Goal: Transaction & Acquisition: Purchase product/service

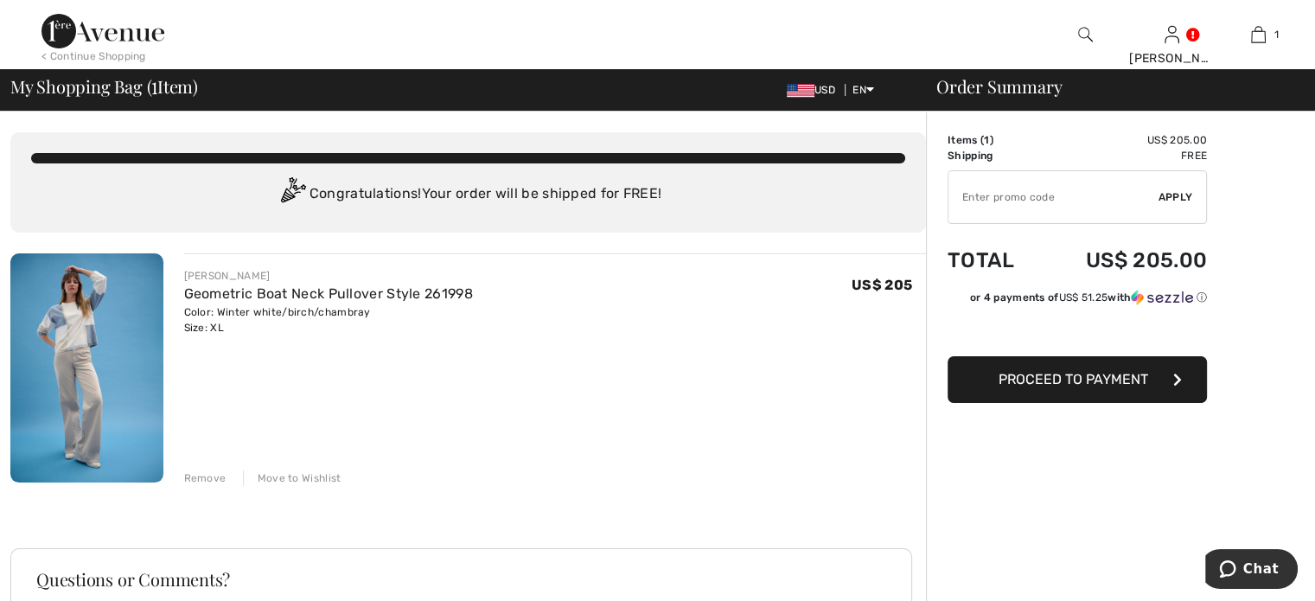
click at [1103, 389] on button "Proceed to Payment" at bounding box center [1077, 379] width 259 height 47
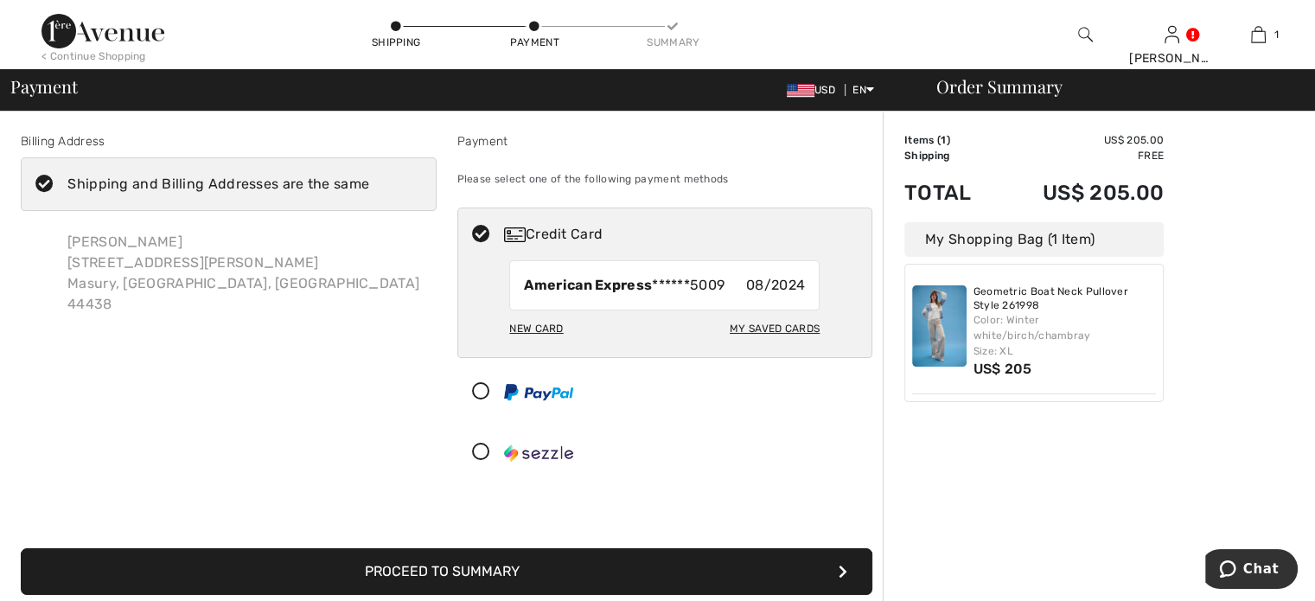
scroll to position [173, 0]
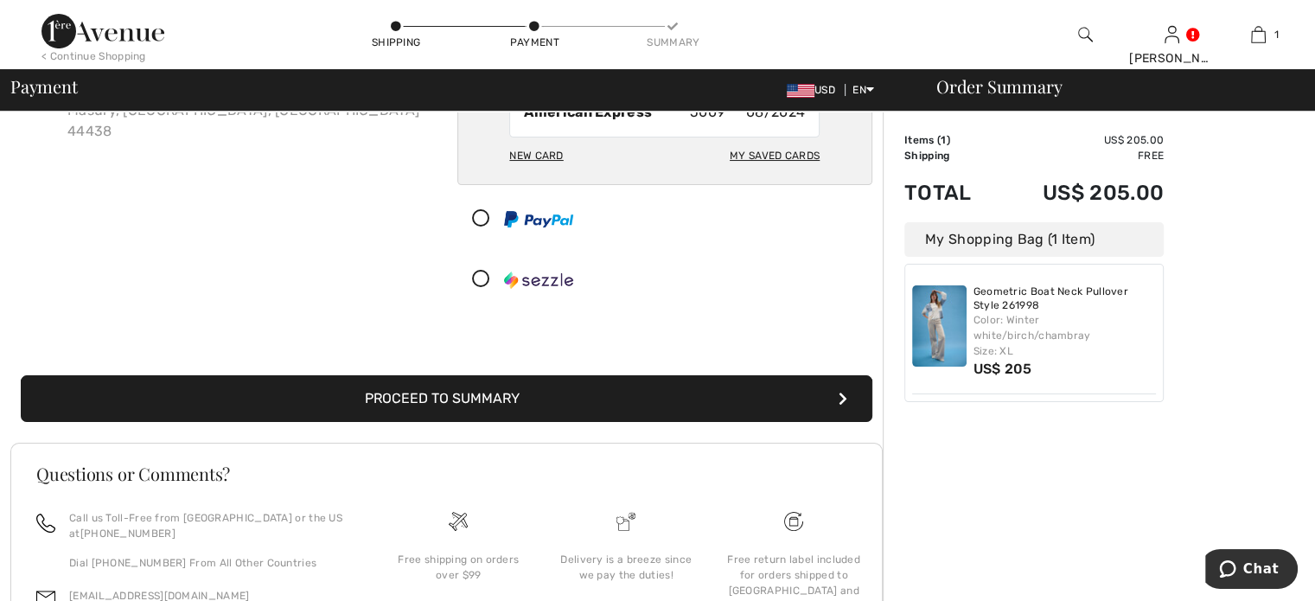
click at [687, 389] on button "Proceed to Summary" at bounding box center [447, 398] width 852 height 47
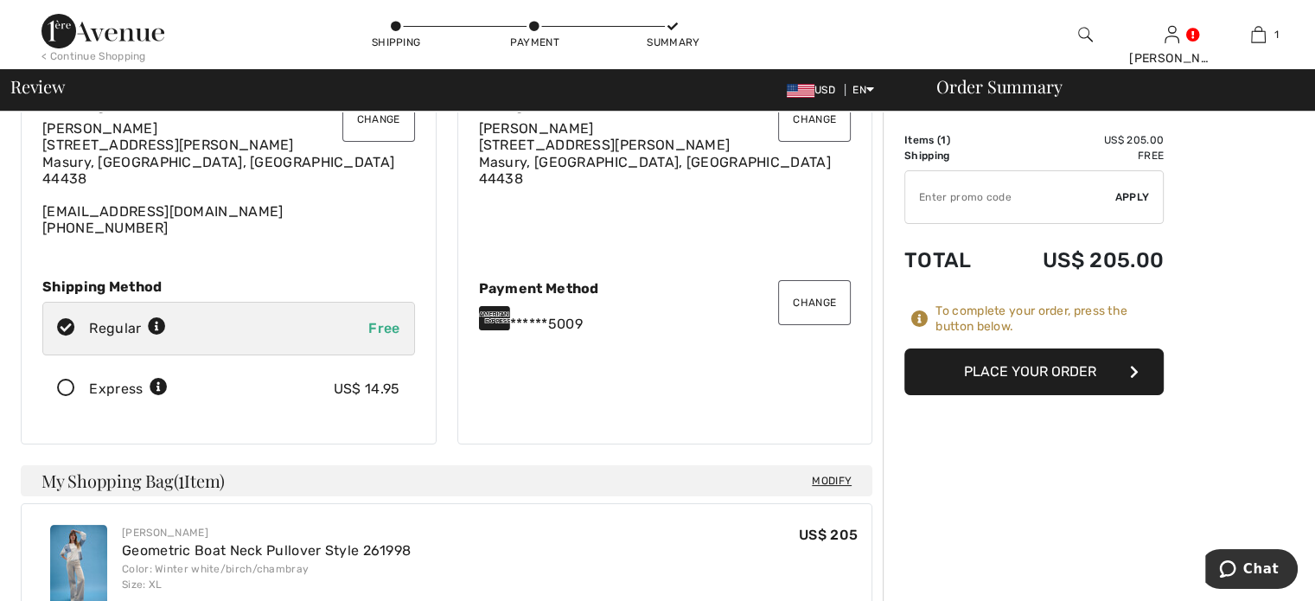
scroll to position [86, 0]
click at [1046, 371] on button "Place Your Order" at bounding box center [1033, 371] width 259 height 47
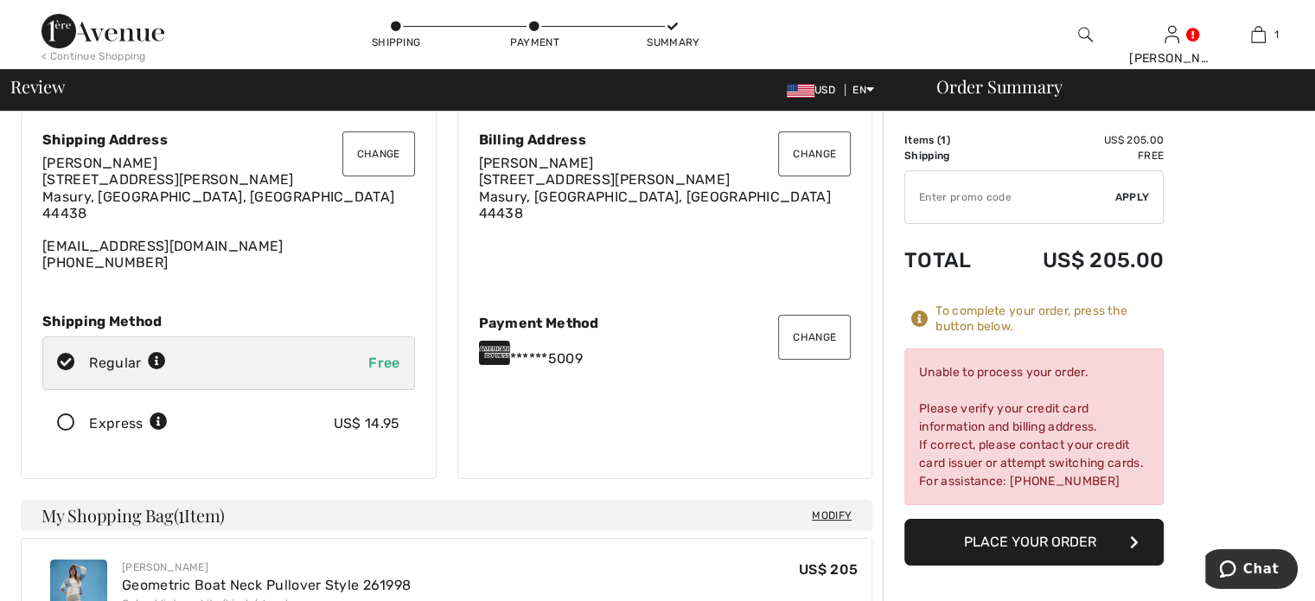
scroll to position [0, 0]
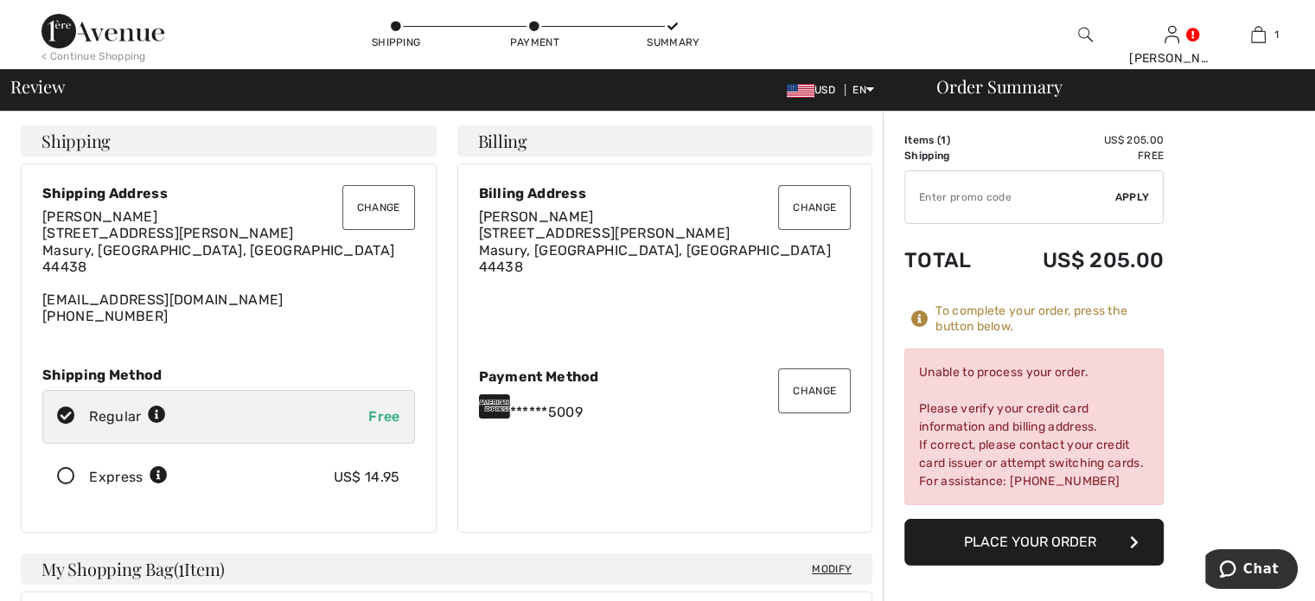
click at [806, 390] on button "Change" at bounding box center [814, 390] width 73 height 45
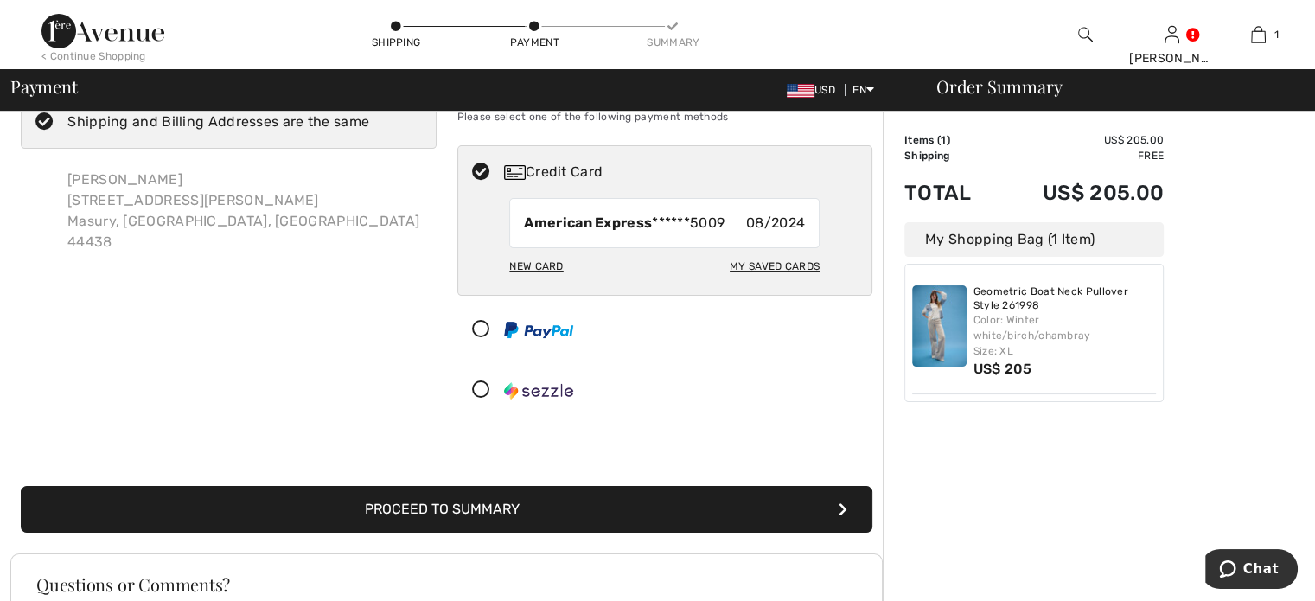
click at [546, 264] on div "New Card" at bounding box center [536, 266] width 54 height 29
radio input "true"
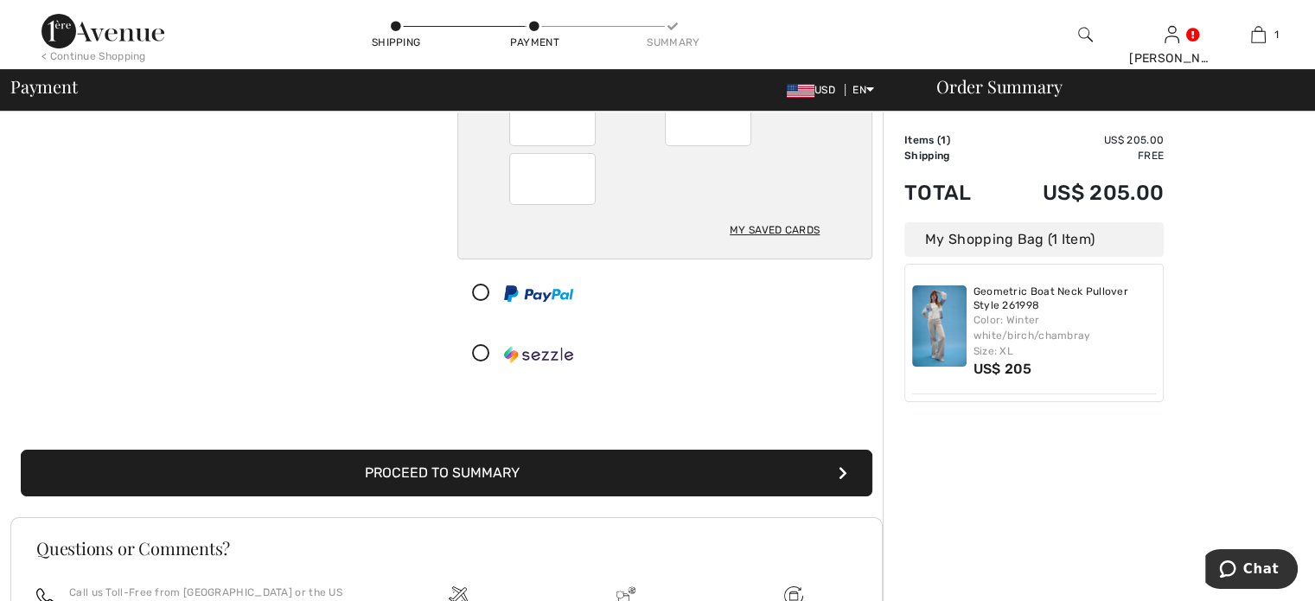
scroll to position [235, 0]
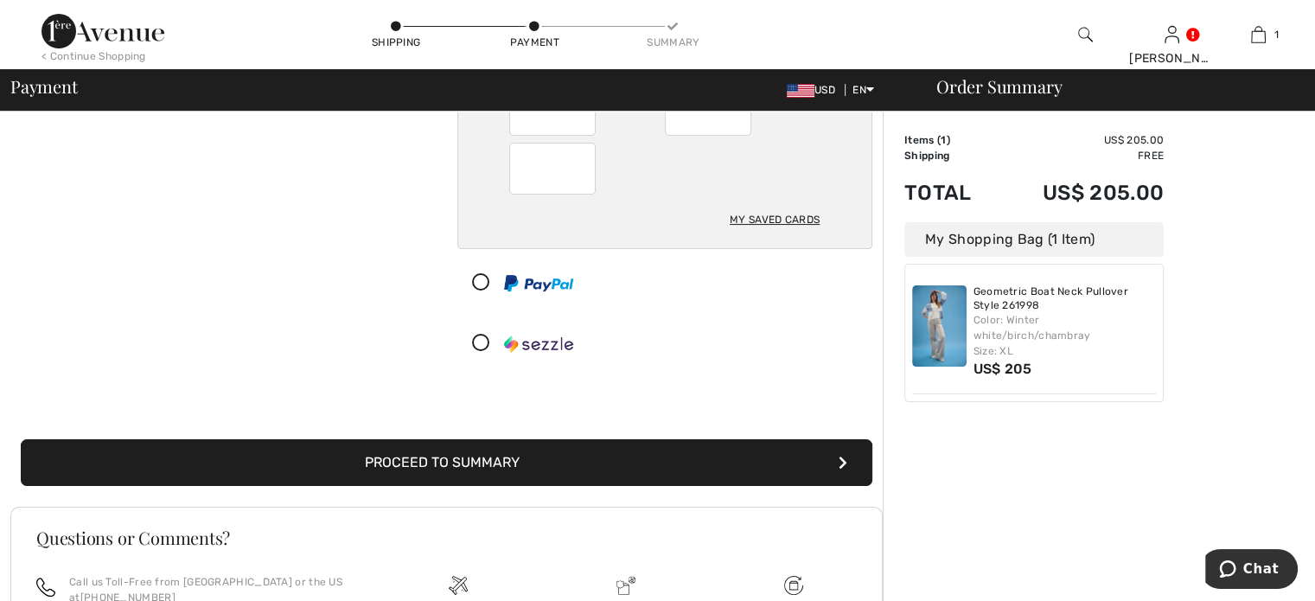
click at [466, 463] on button "Proceed to Summary" at bounding box center [447, 462] width 852 height 47
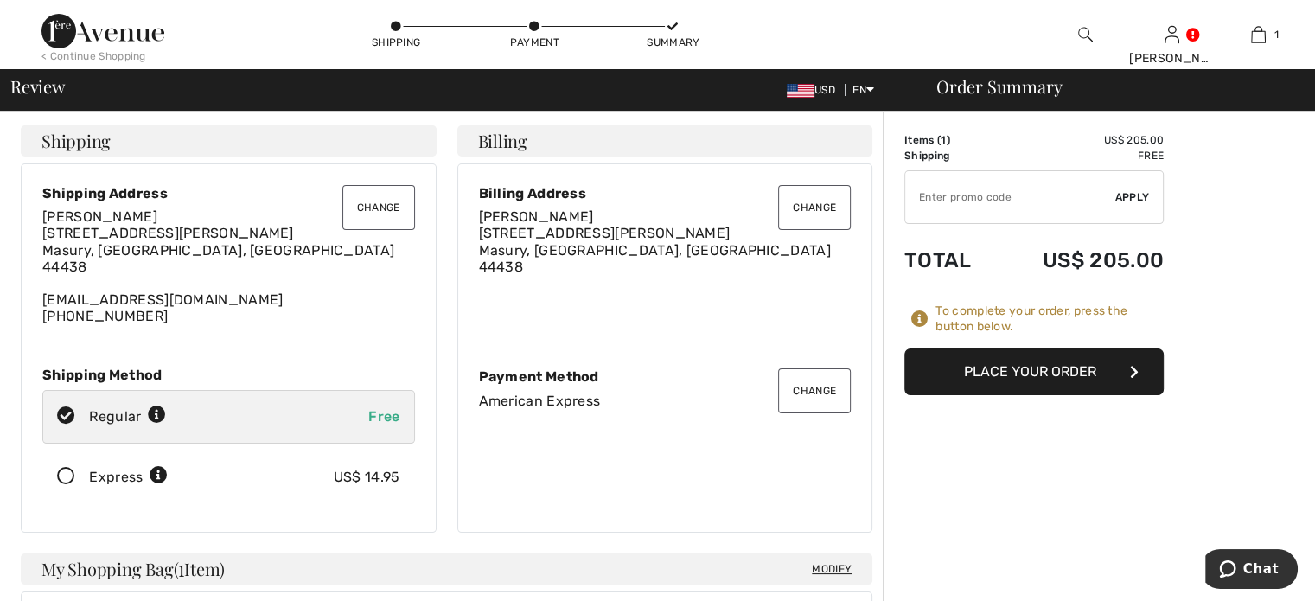
click at [996, 381] on button "Place Your Order" at bounding box center [1033, 371] width 259 height 47
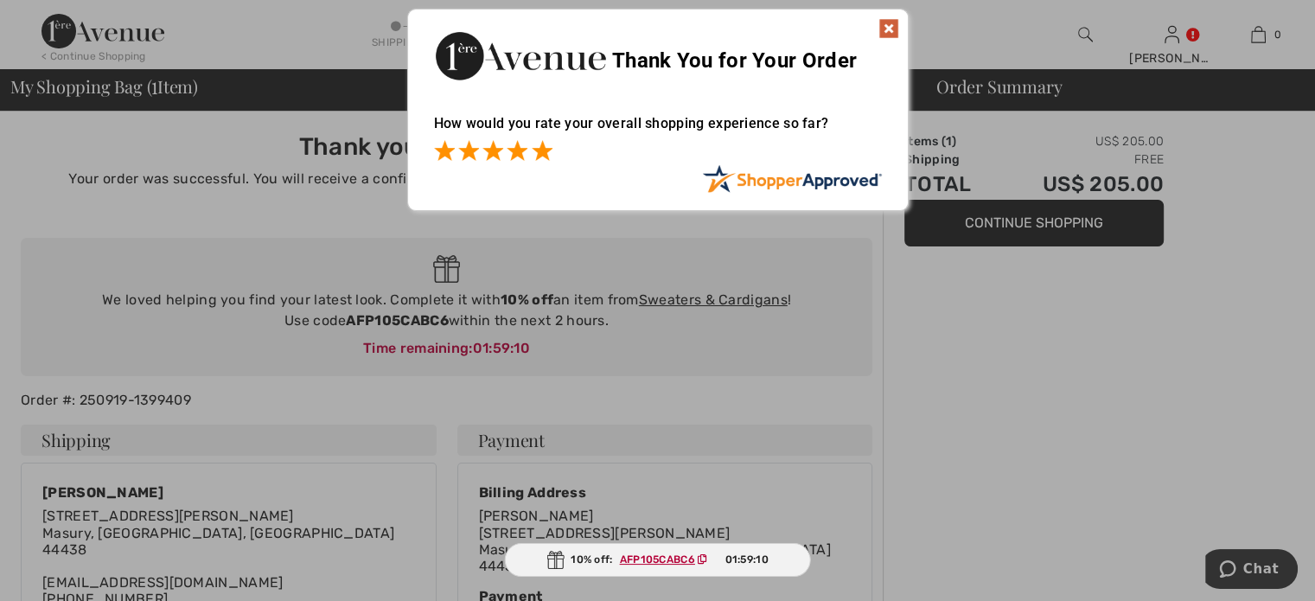
click at [541, 148] on span at bounding box center [542, 150] width 21 height 21
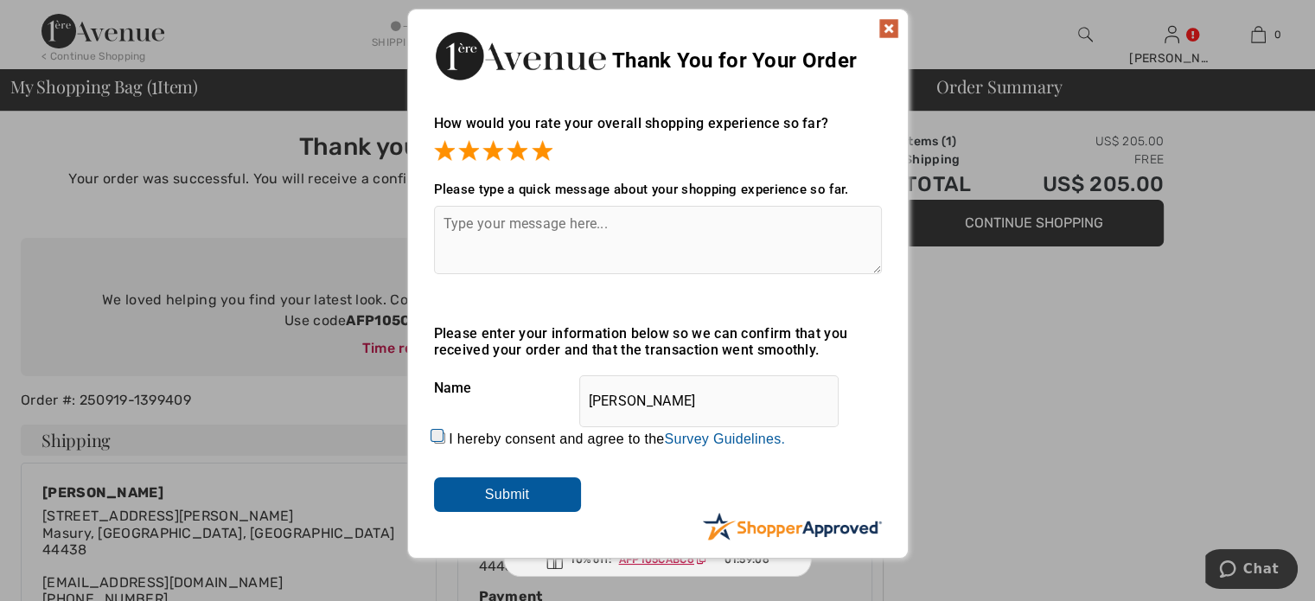
click at [890, 34] on img at bounding box center [888, 28] width 21 height 21
